Goal: Find specific page/section

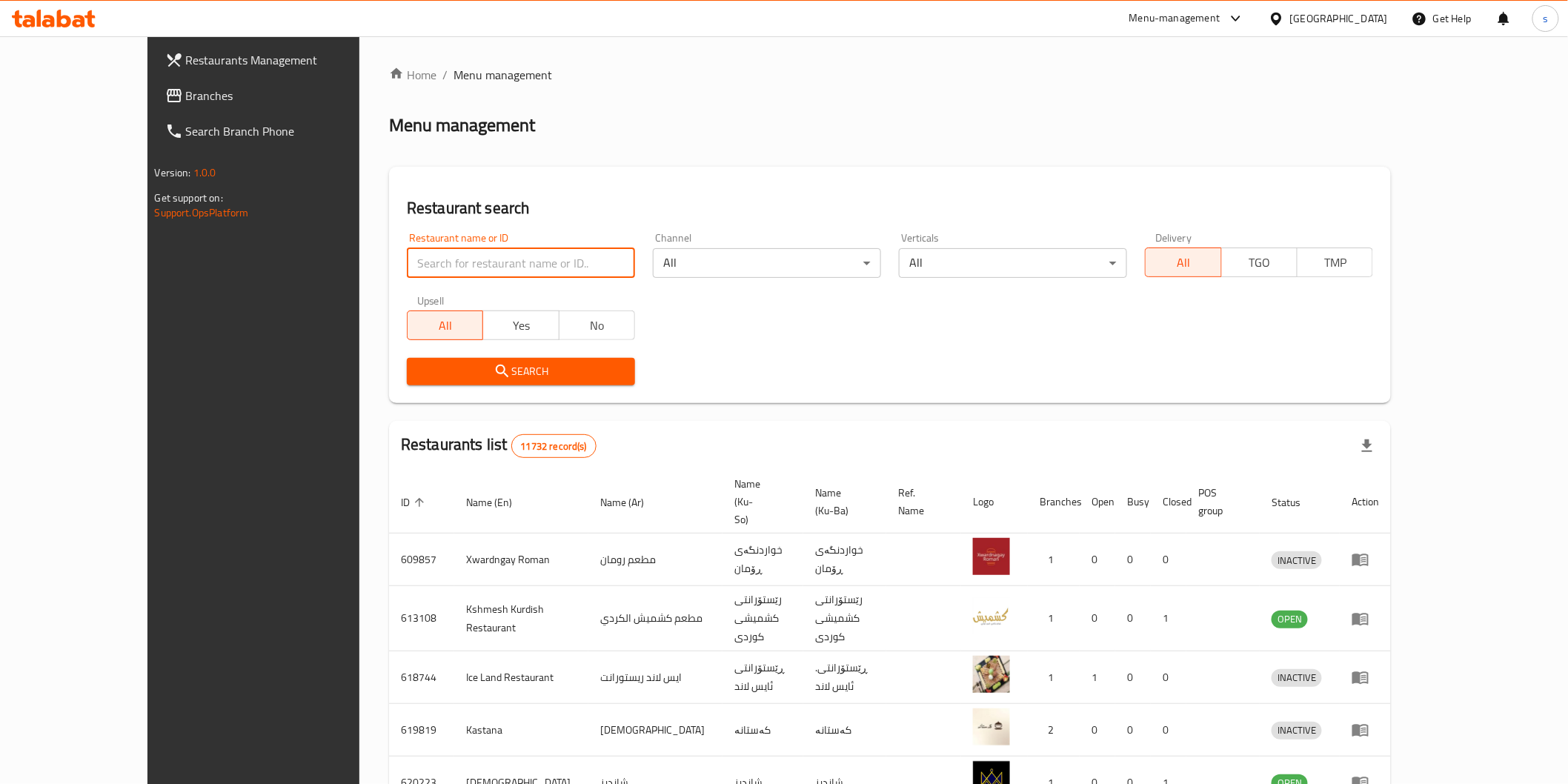
click at [557, 264] on input "search" at bounding box center [521, 263] width 228 height 30
paste input "Al Jandol"
type input "Al Jandol"
click button "Search" at bounding box center [521, 372] width 228 height 27
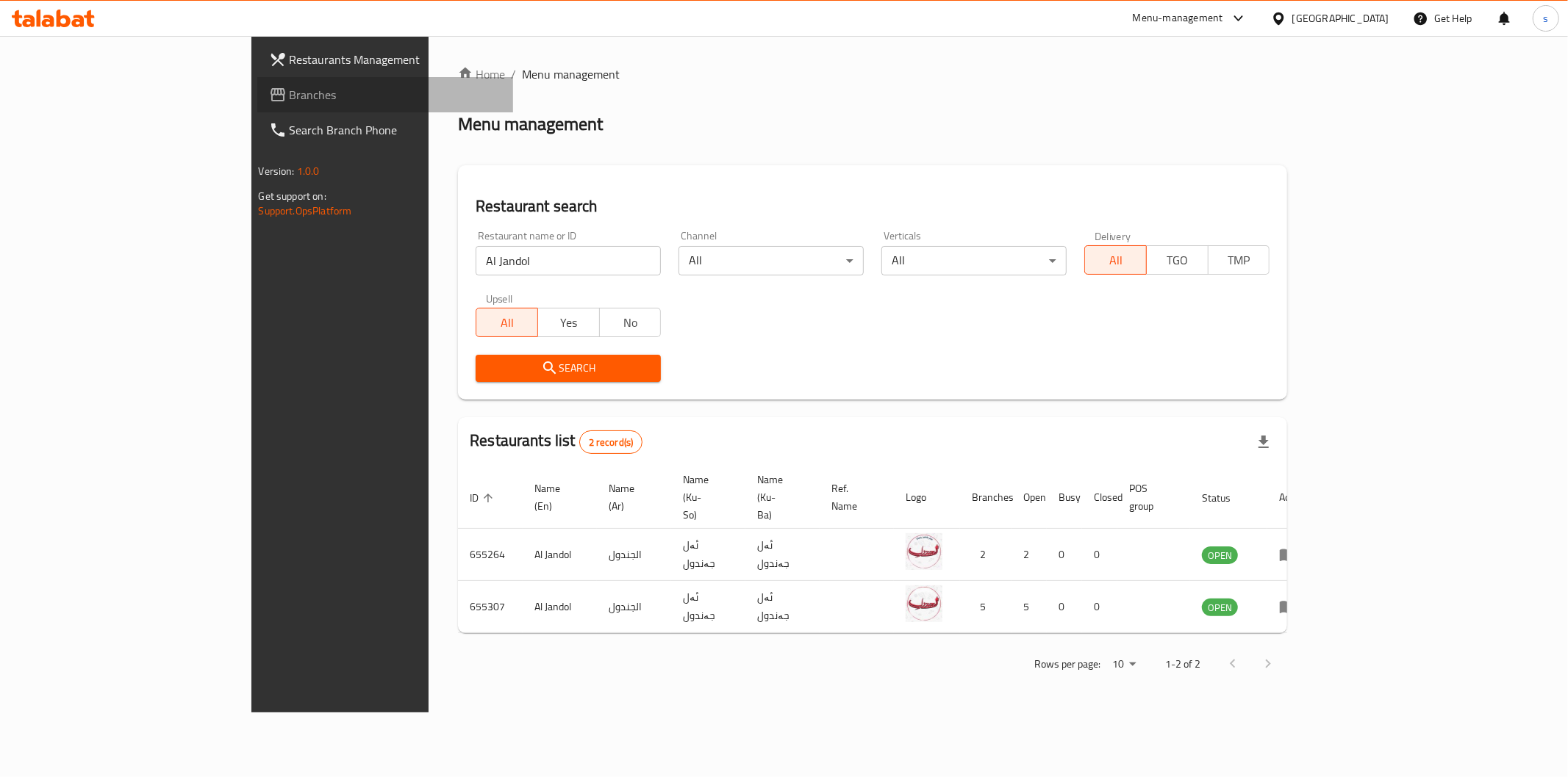
click at [290, 101] on span "Branches" at bounding box center [395, 94] width 211 height 18
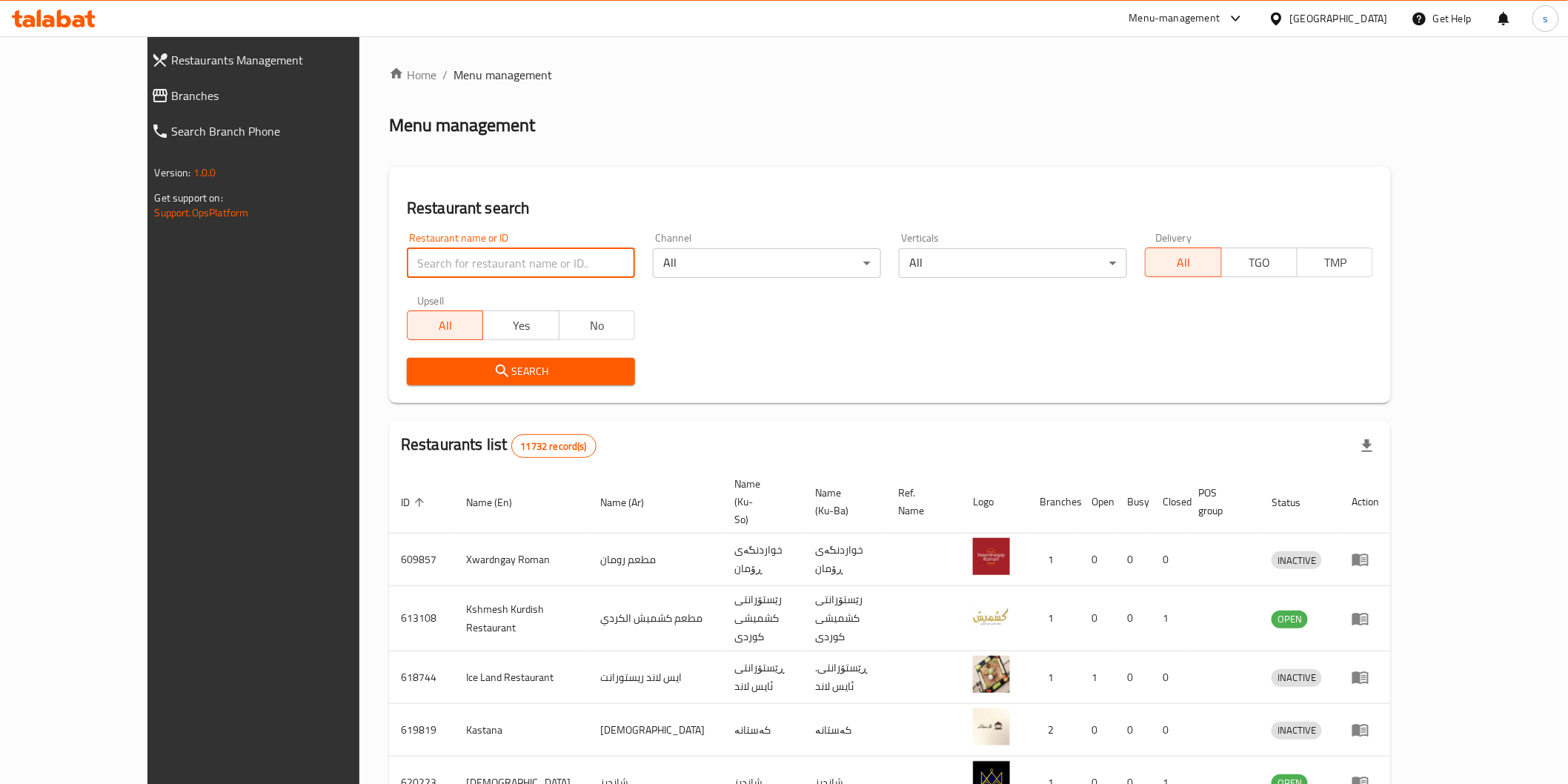
click at [468, 271] on input "search" at bounding box center [521, 263] width 228 height 30
paste input "655264"
type input "655264"
click button "Search" at bounding box center [521, 372] width 228 height 27
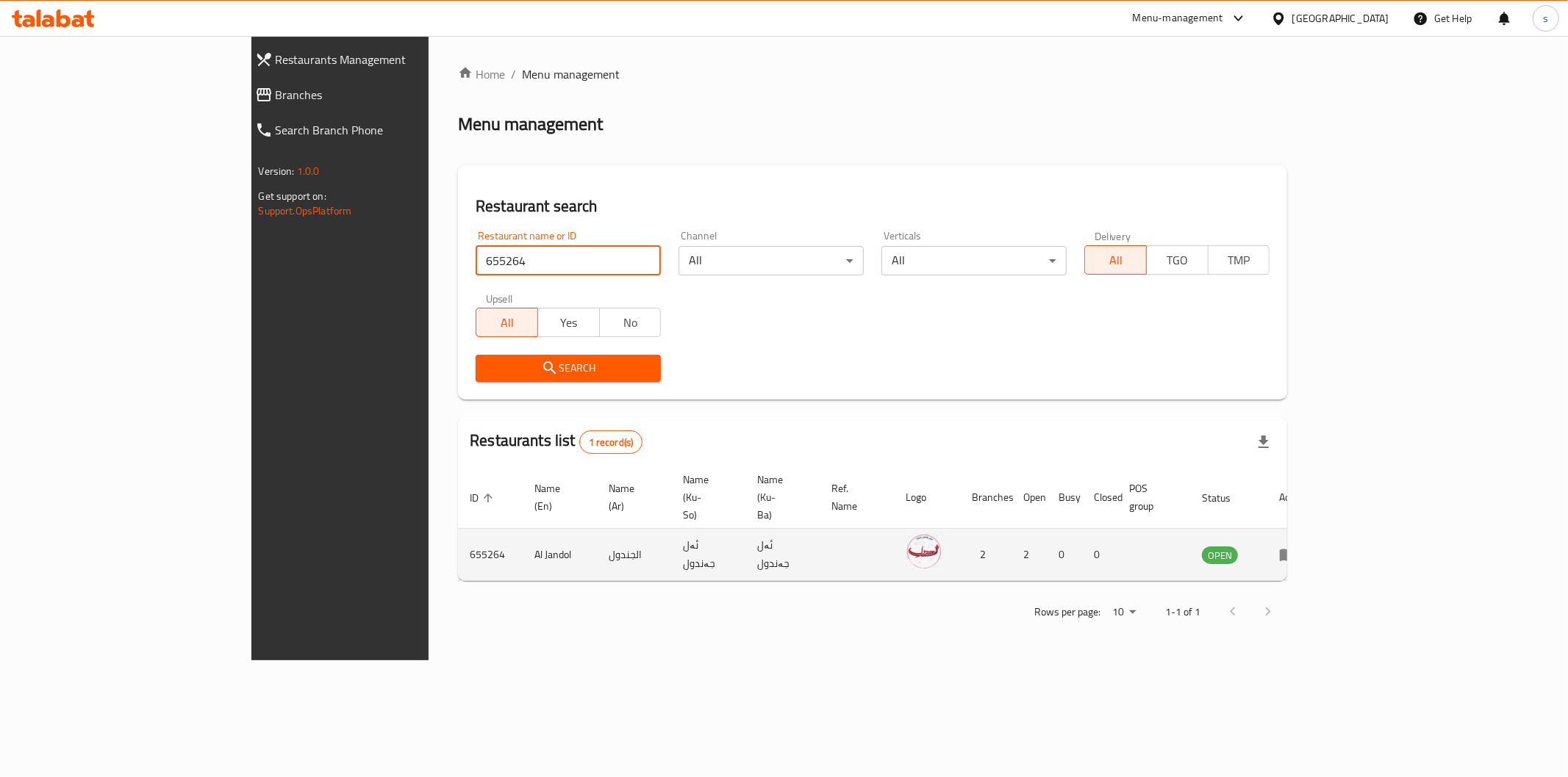
click at [1318, 529] on td "enhanced table" at bounding box center [1293, 555] width 51 height 52
click at [1297, 546] on icon "enhanced table" at bounding box center [1288, 554] width 18 height 18
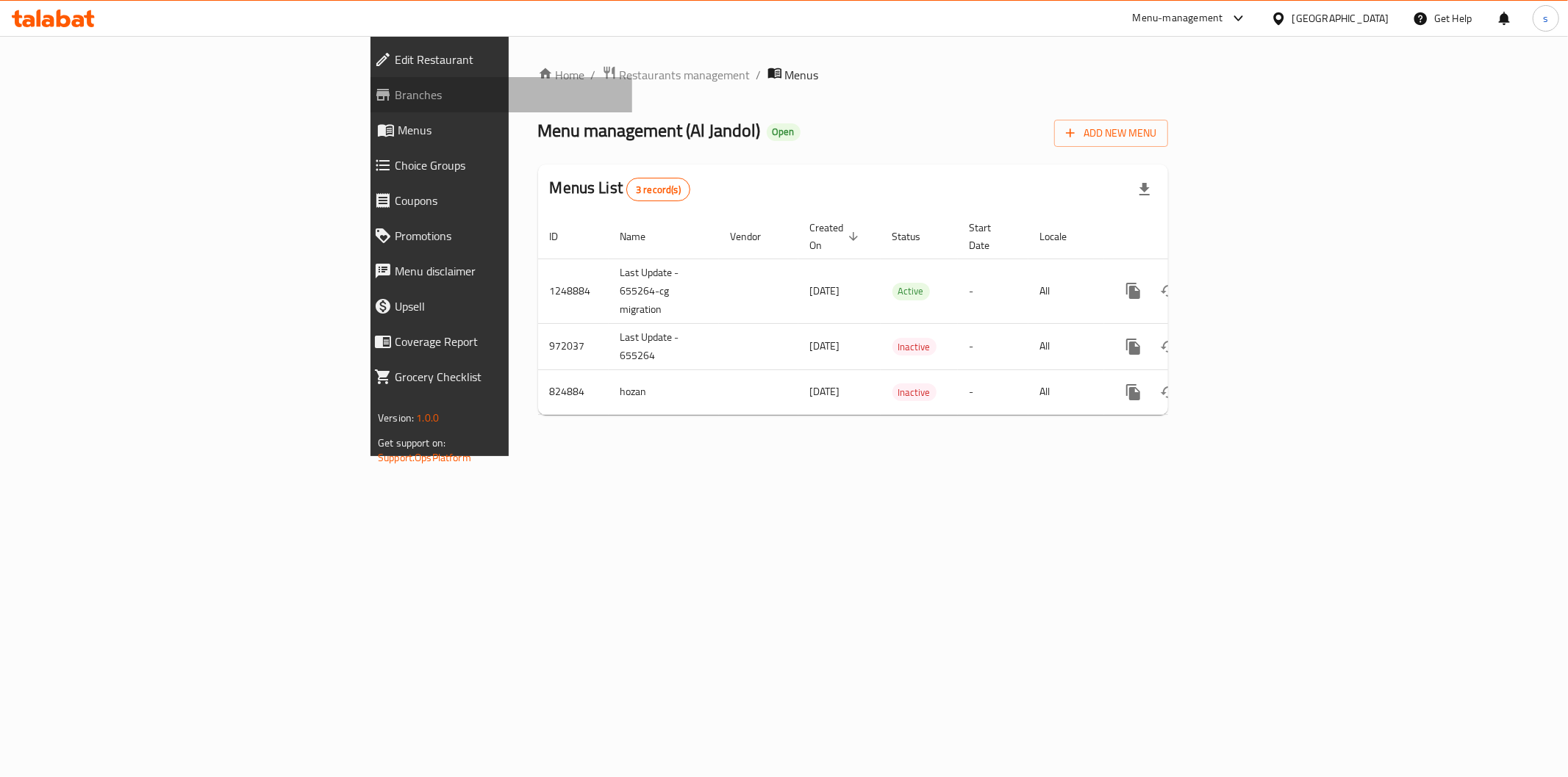
click at [395, 96] on span "Branches" at bounding box center [507, 94] width 225 height 18
